Goal: Check status: Check status

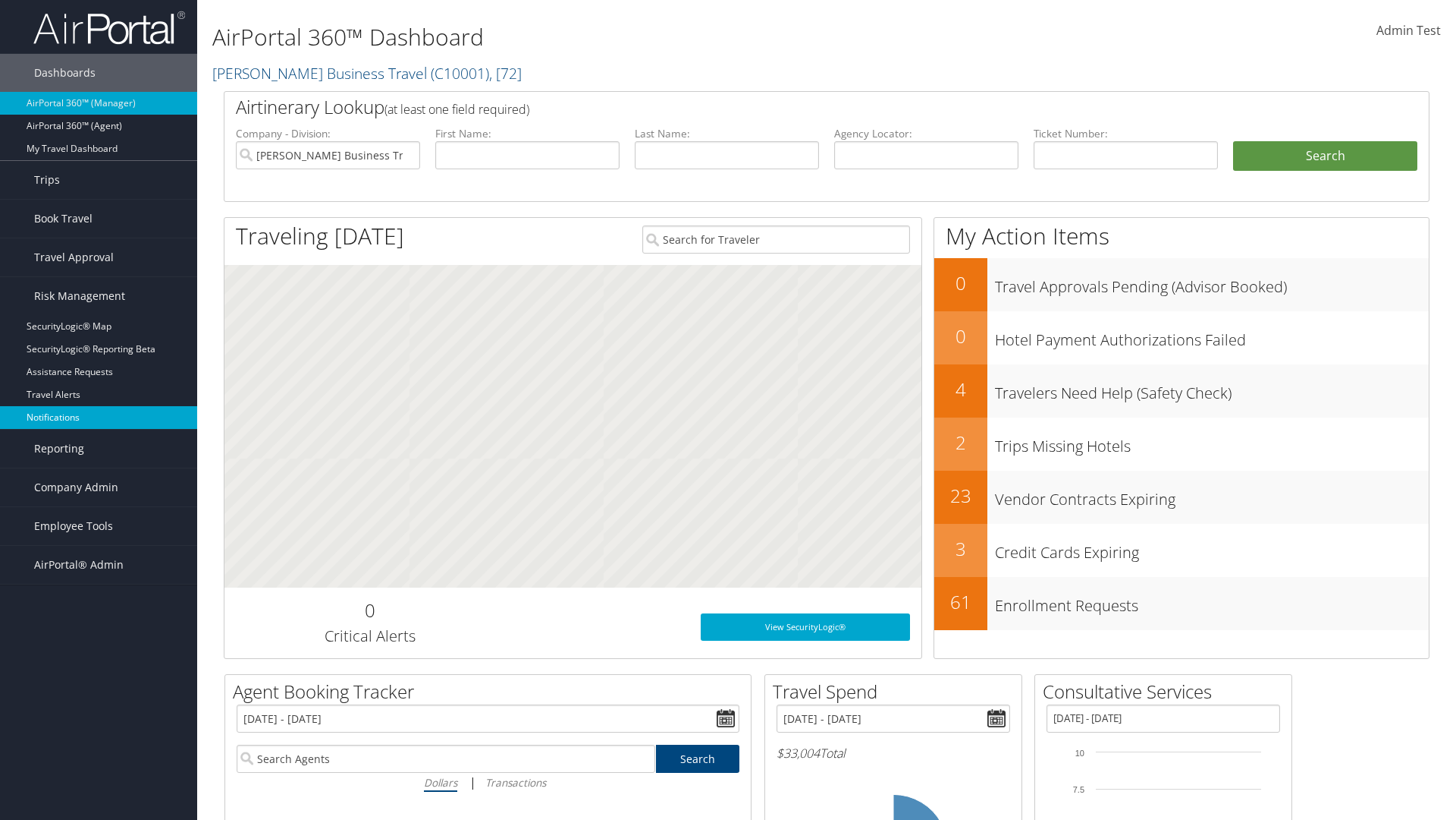
click at [99, 417] on link "Notifications" at bounding box center [98, 417] width 197 height 23
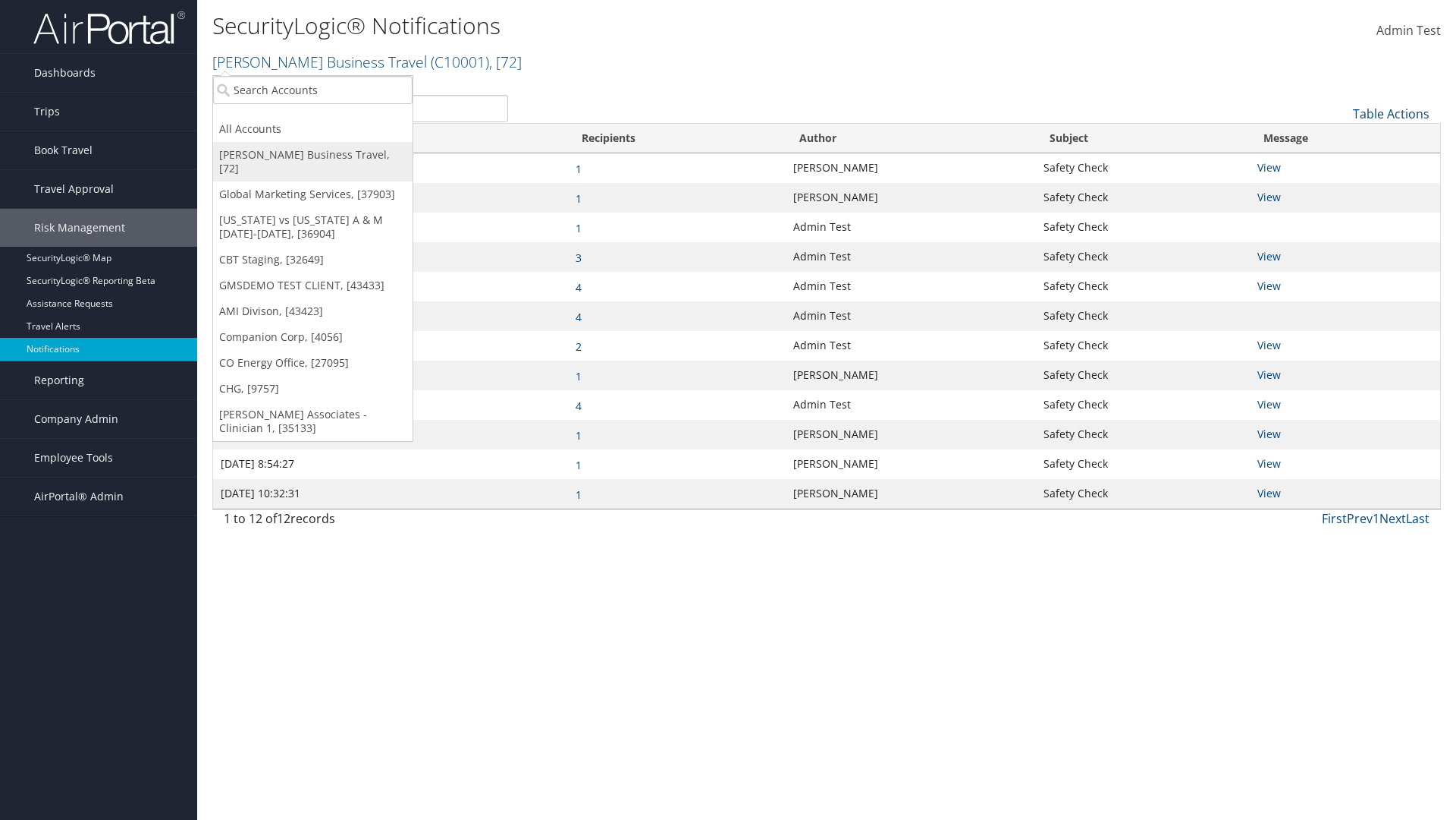
click at [312, 155] on link "[PERSON_NAME] Business Travel, [72]" at bounding box center [313, 161] width 199 height 40
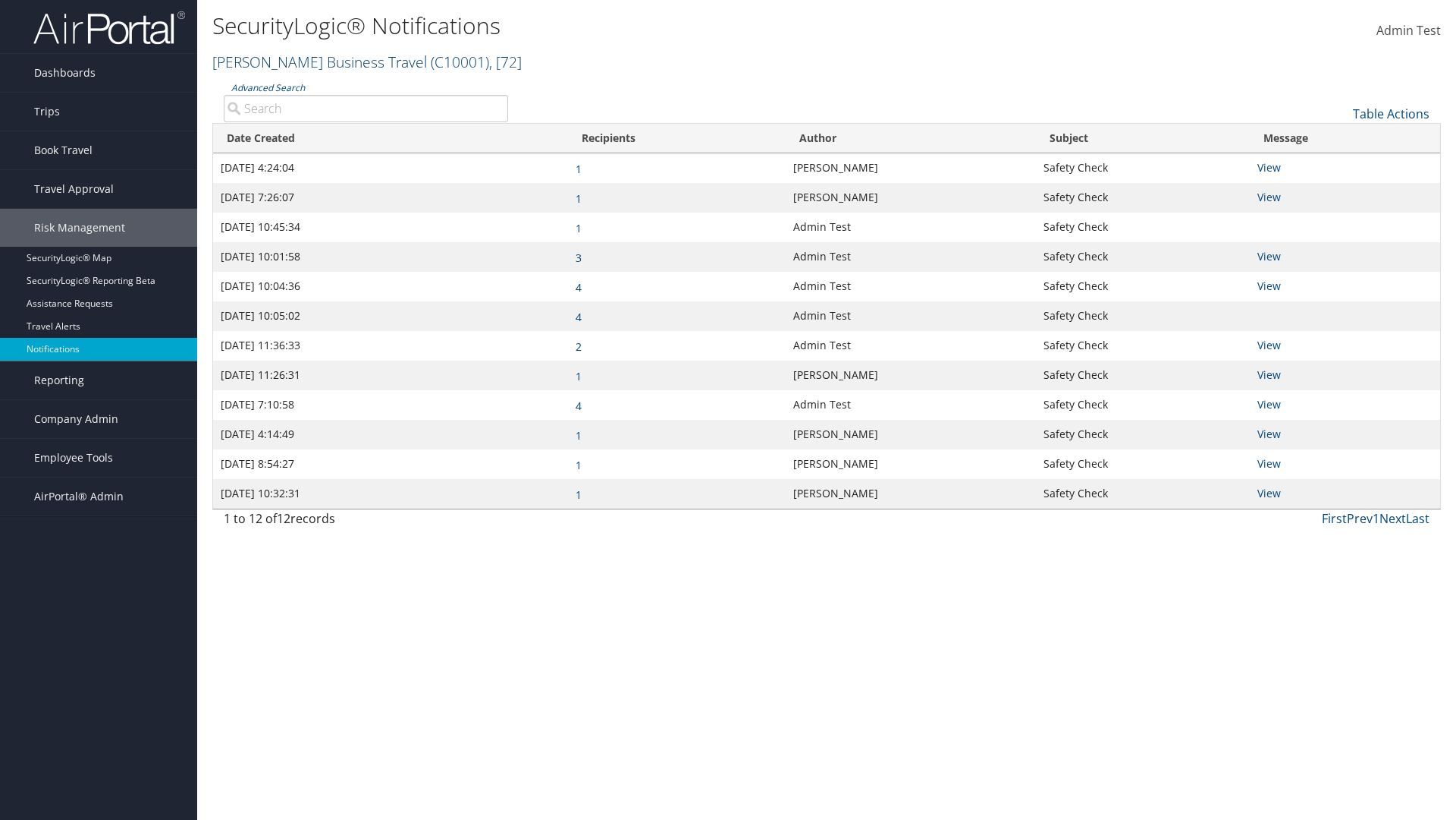
click at [312, 62] on link "[PERSON_NAME] Business Travel ( C10001 ) , [ 72 ]" at bounding box center [367, 62] width 309 height 20
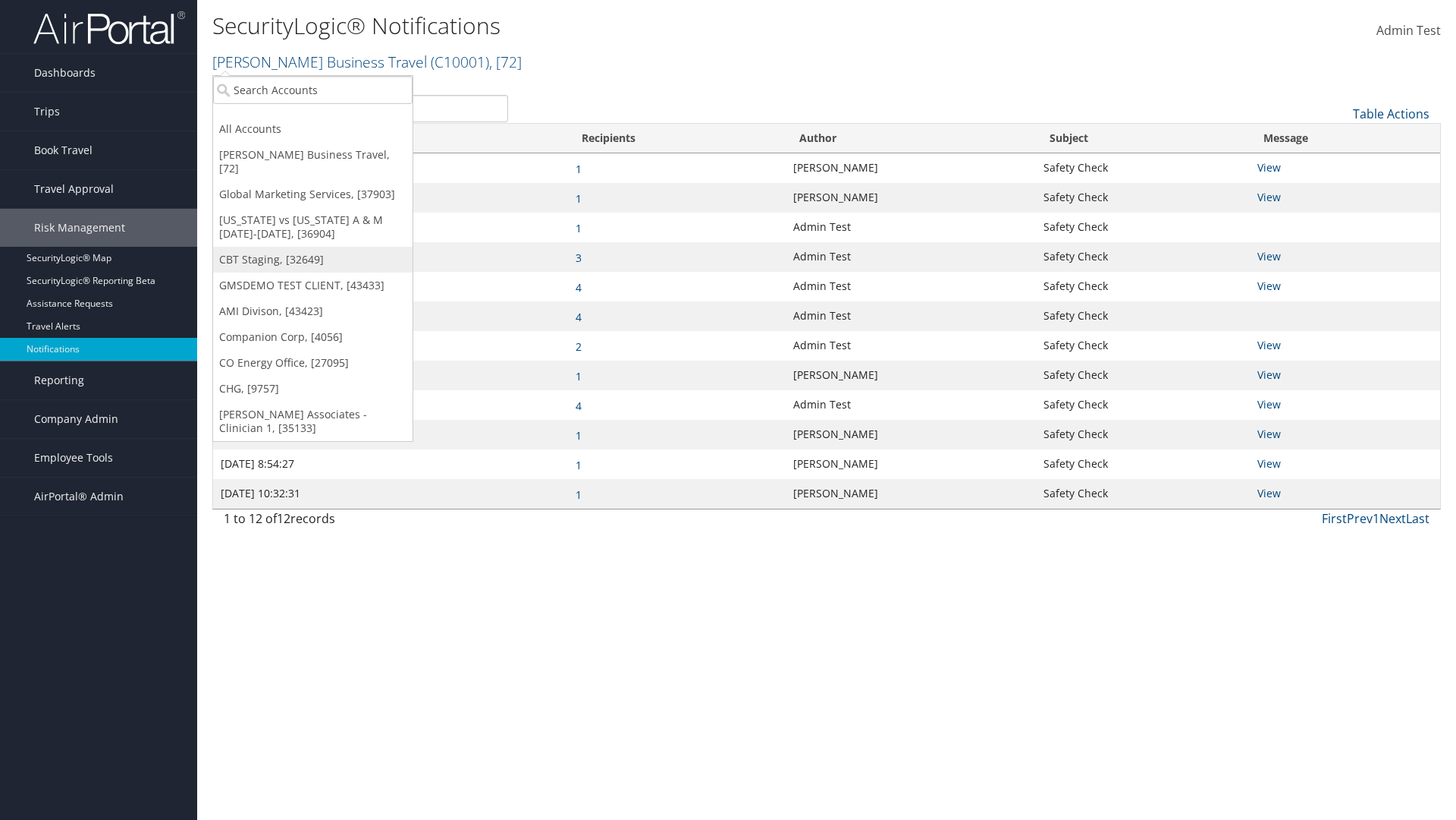
click at [312, 246] on link "CBT Staging, [32649]" at bounding box center [313, 259] width 199 height 26
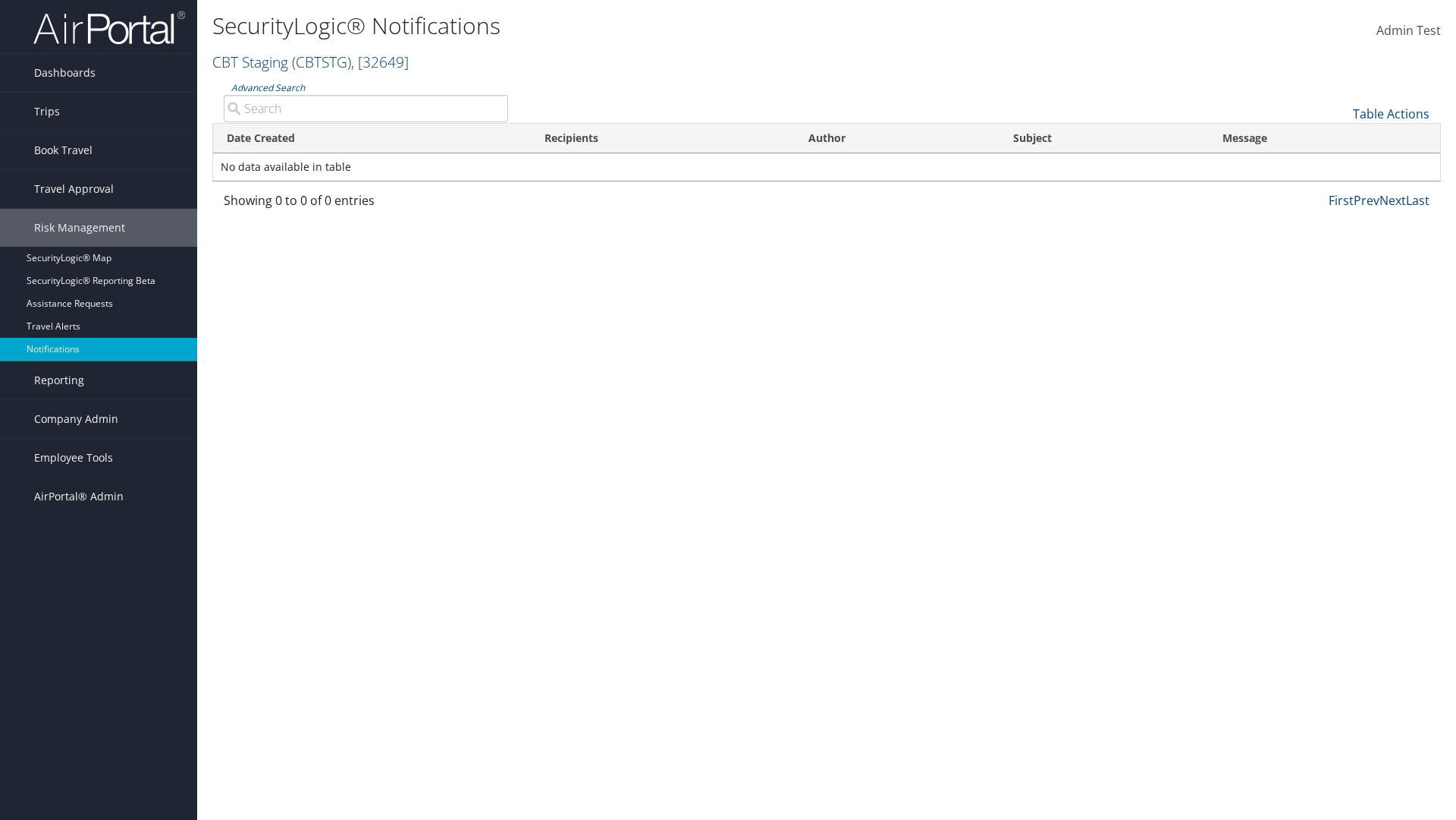
click at [250, 62] on link "CBT Staging ( CBTSTG ) , [ 32649 ]" at bounding box center [311, 62] width 196 height 20
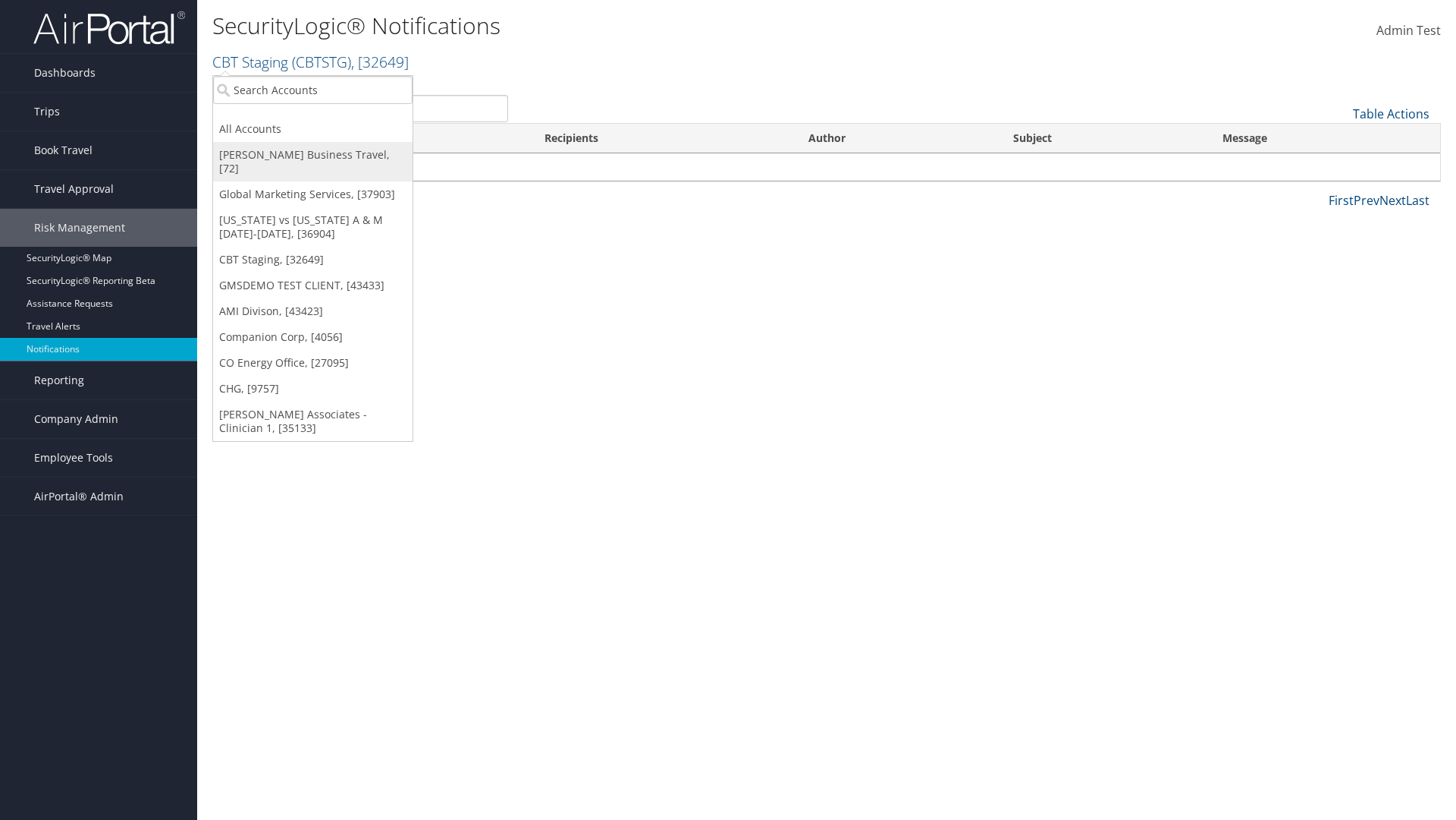
click at [312, 155] on link "[PERSON_NAME] Business Travel, [72]" at bounding box center [313, 161] width 199 height 40
